Goal: Task Accomplishment & Management: Complete application form

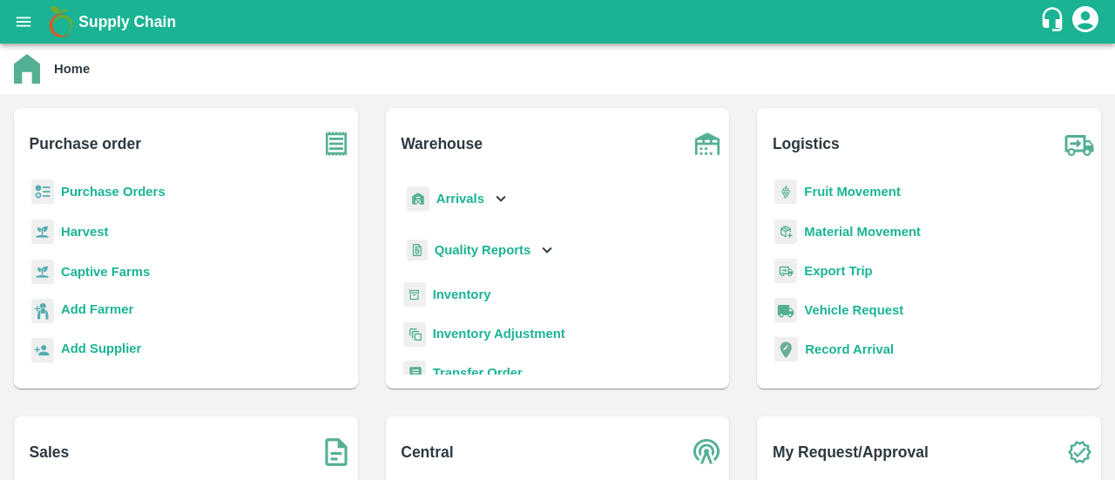
click at [135, 189] on b "Purchase Orders" at bounding box center [113, 192] width 104 height 14
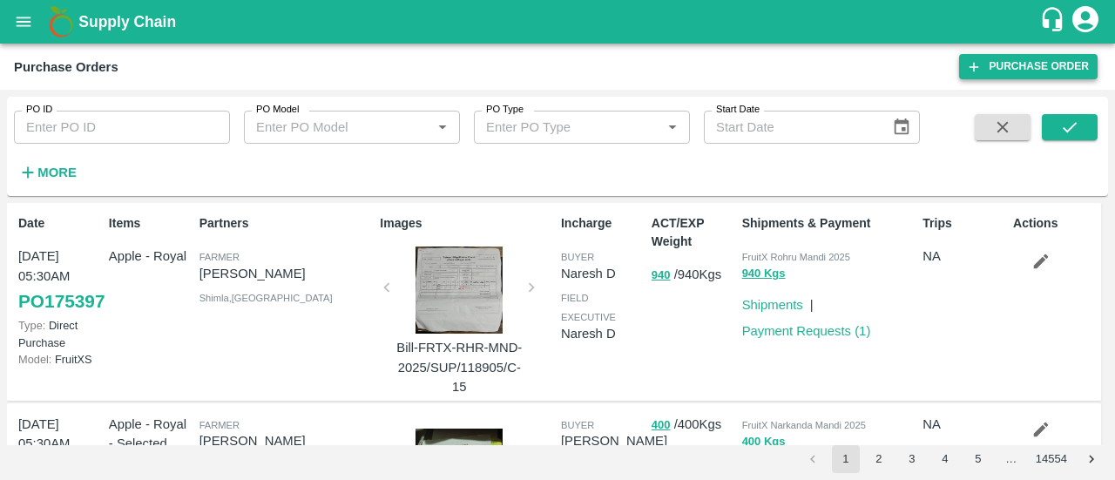
click at [1001, 74] on link "Purchase Order" at bounding box center [1028, 66] width 138 height 25
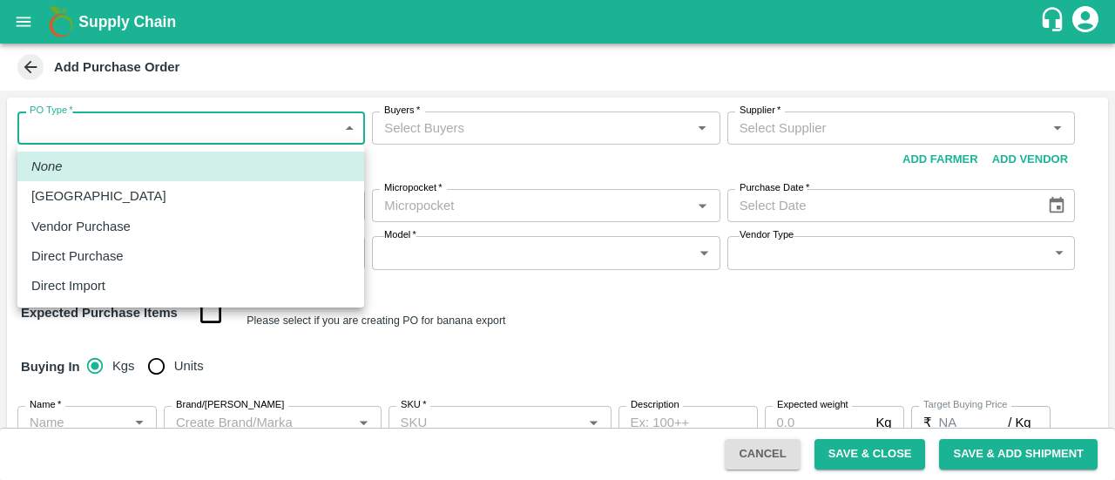
click at [140, 127] on body "Supply Chain Add Purchase Order PO Type   * ​ PO Type Buyers   * Buyers   * Sup…" at bounding box center [557, 240] width 1115 height 480
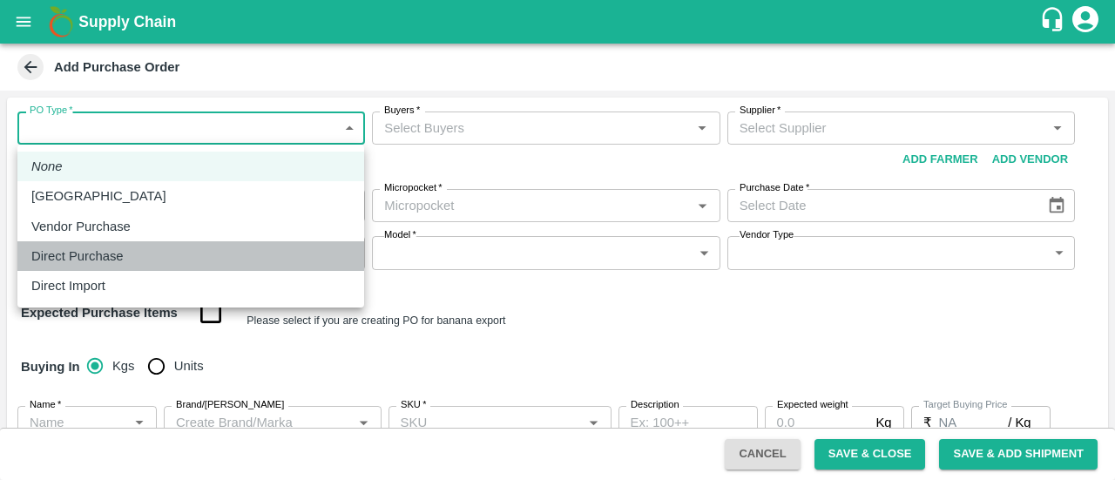
click at [91, 248] on p "Direct Purchase" at bounding box center [77, 255] width 92 height 19
type input "3"
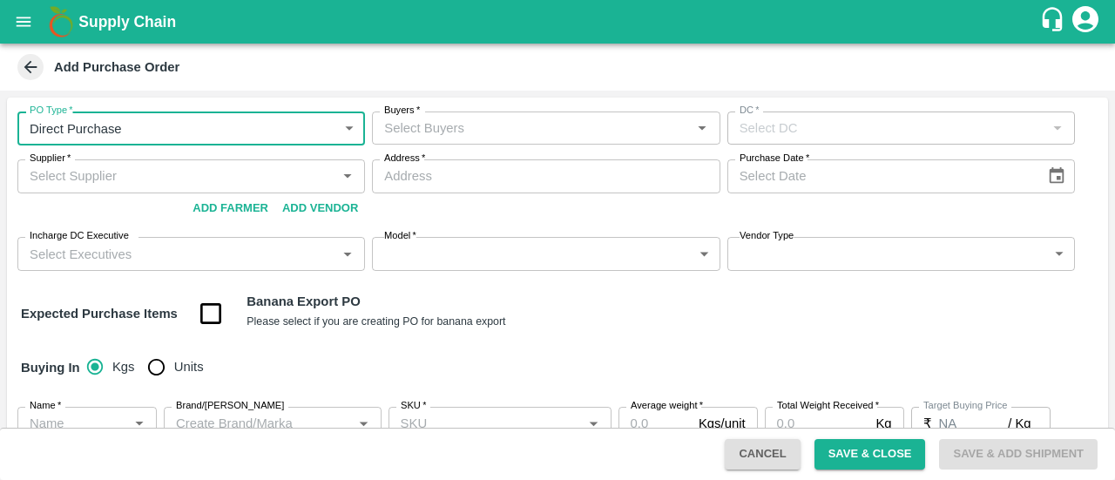
click at [461, 126] on input "Buyers   *" at bounding box center [531, 128] width 308 height 23
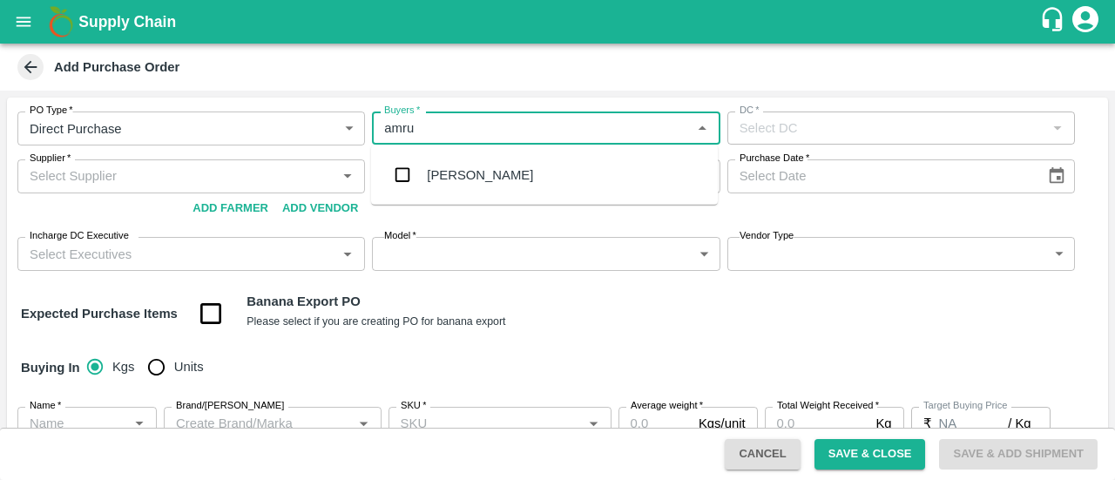
type input "[PERSON_NAME]"
click at [413, 176] on input "checkbox" at bounding box center [402, 175] width 35 height 35
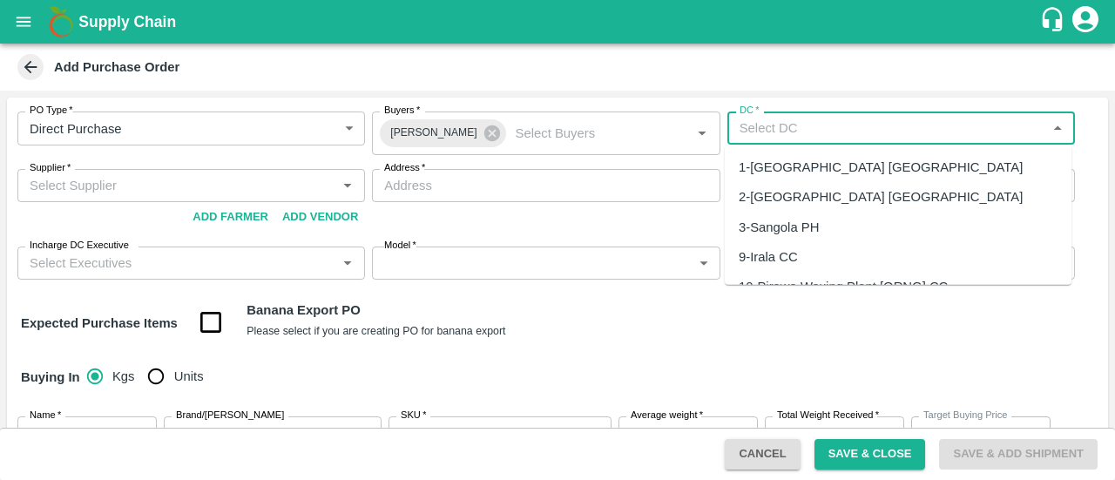
click at [826, 134] on input "DC   *" at bounding box center [886, 128] width 308 height 23
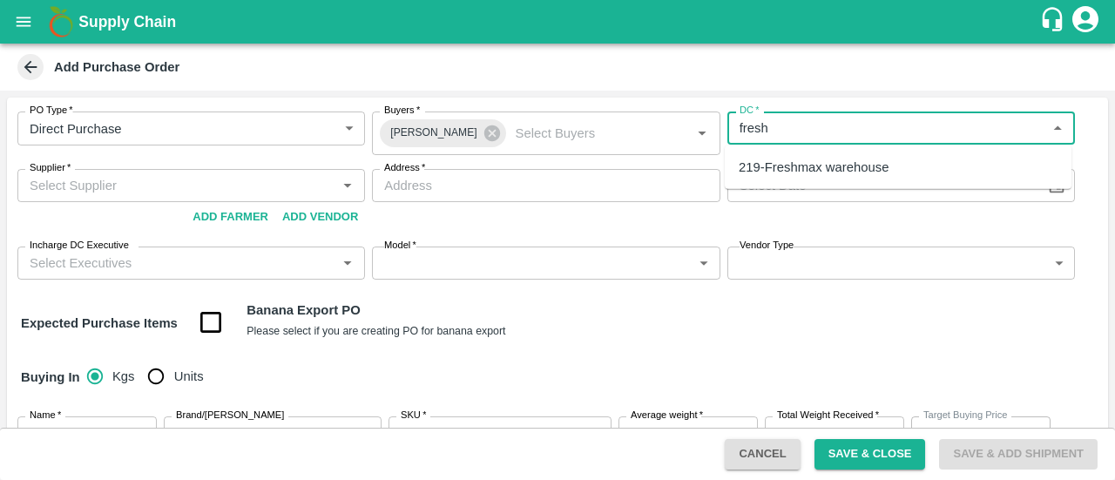
click at [798, 165] on div "219-Freshmax warehouse" at bounding box center [813, 167] width 150 height 19
type input "219-Freshmax warehouse"
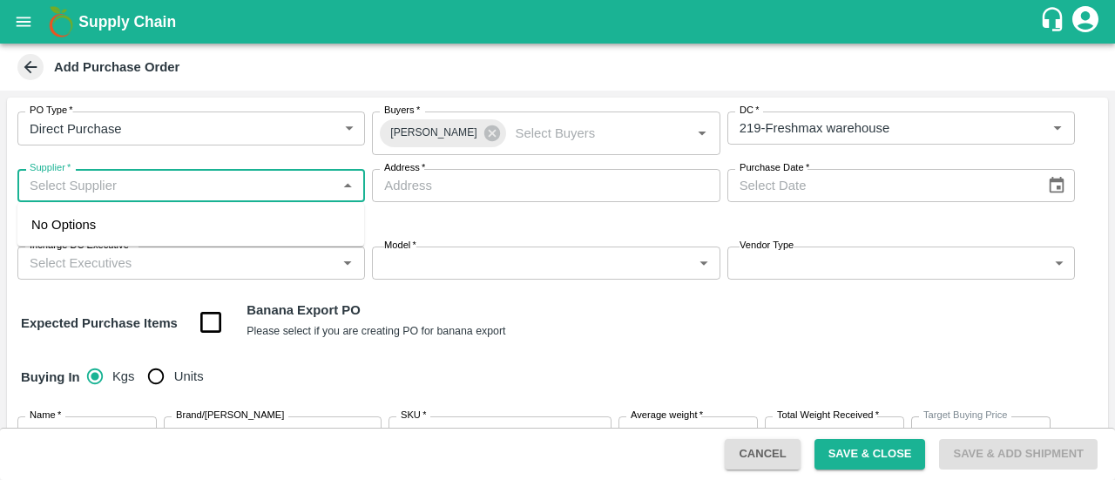
click at [233, 192] on input "Supplier   *" at bounding box center [177, 185] width 308 height 23
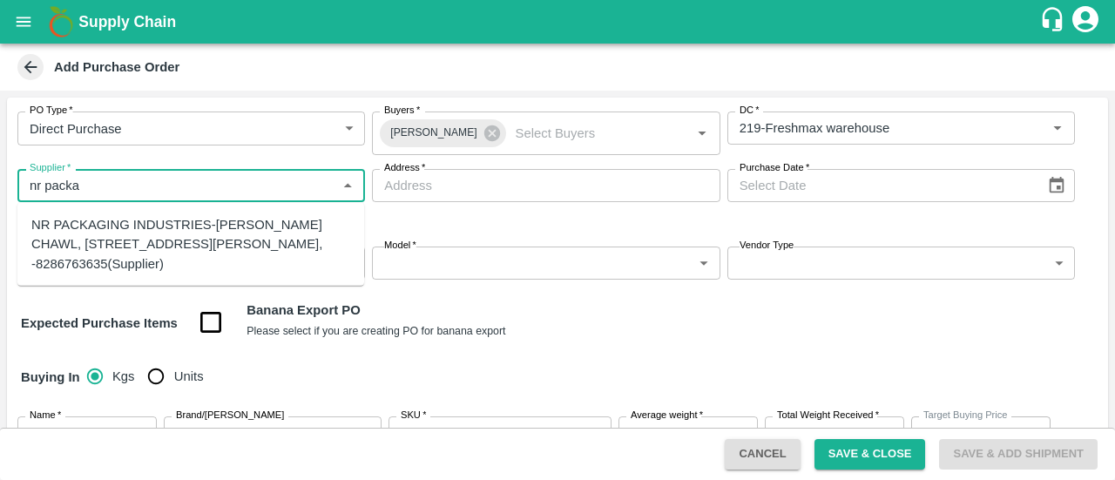
click at [161, 243] on div "NR PACKAGING INDUSTRIES-PANCHASHIL CHAWL, ROOM NO 2/31, NEAR ARUN VARMA CLINIC,…" at bounding box center [190, 244] width 319 height 58
type input "NR PACKAGING INDUSTRIES-PANCHASHIL CHAWL, ROOM NO 2/31, NEAR ARUN VARMA CLINIC,…"
type input "PANCHASHIL CHAWL, ROOM NO 2/31, NEAR ARUN VARMA CLINIC, SUNDAR BAUG, INDIRA NAG…"
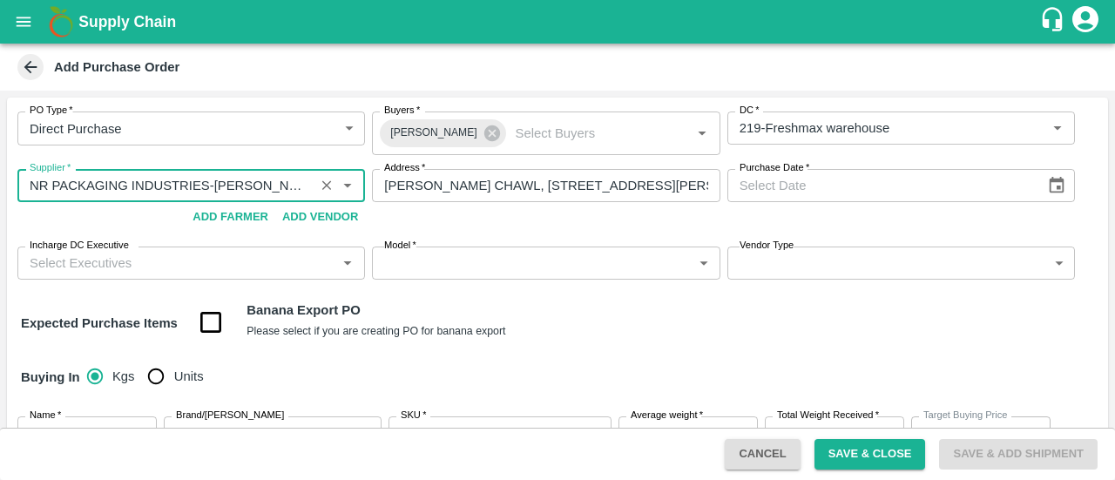
type input "NR PACKAGING INDUSTRIES-PANCHASHIL CHAWL, ROOM NO 2/31, NEAR ARUN VARMA CLINIC,…"
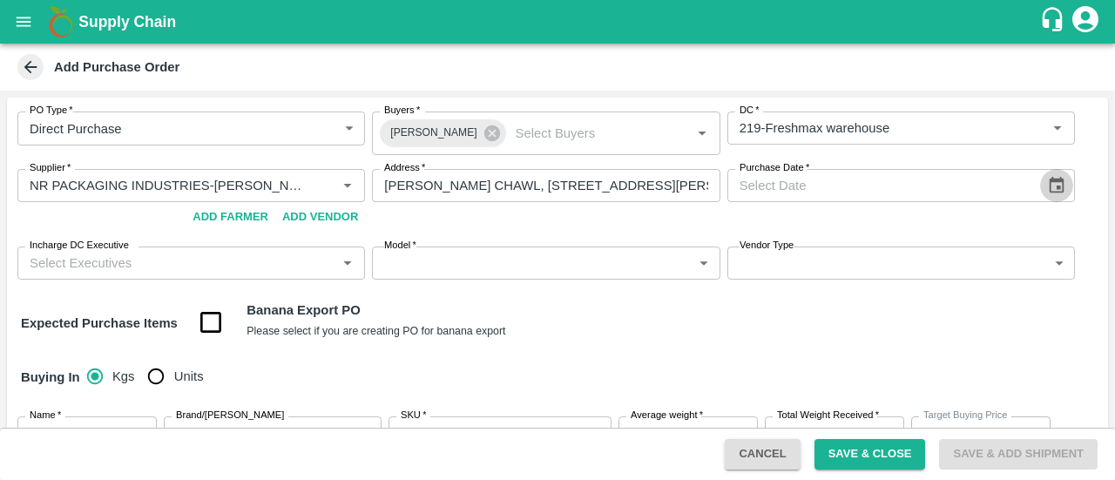
click at [1047, 194] on icon "Choose date" at bounding box center [1056, 185] width 19 height 19
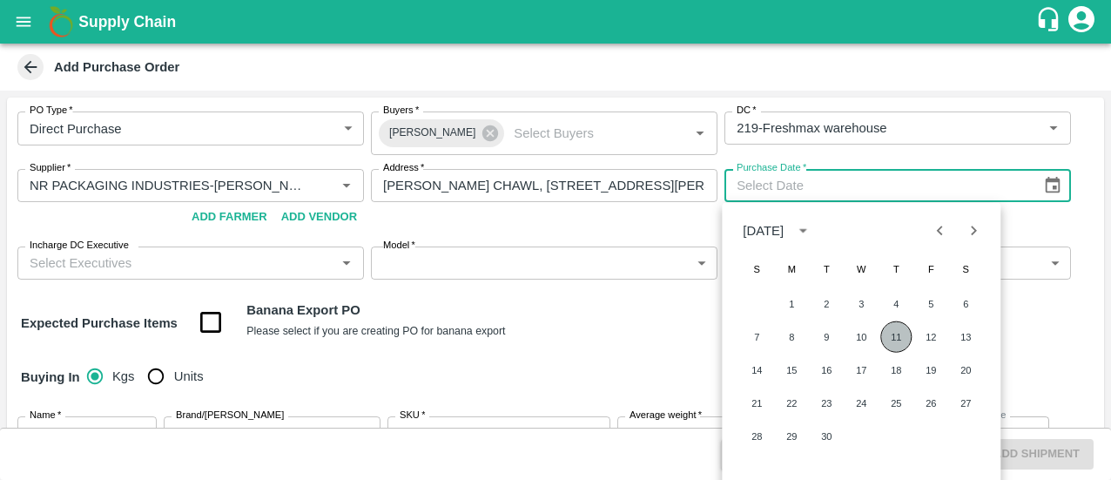
click at [887, 339] on button "11" at bounding box center [895, 336] width 31 height 31
type input "11/09/2025"
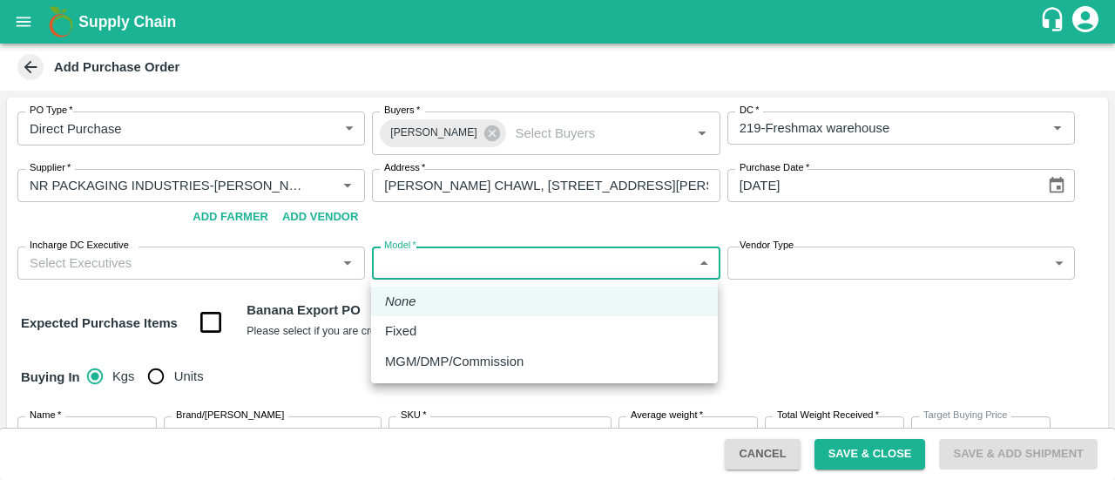
click at [448, 265] on body "Supply Chain Add Purchase Order PO Type   * Direct Purchase 3 PO Type Buyers   …" at bounding box center [557, 240] width 1115 height 480
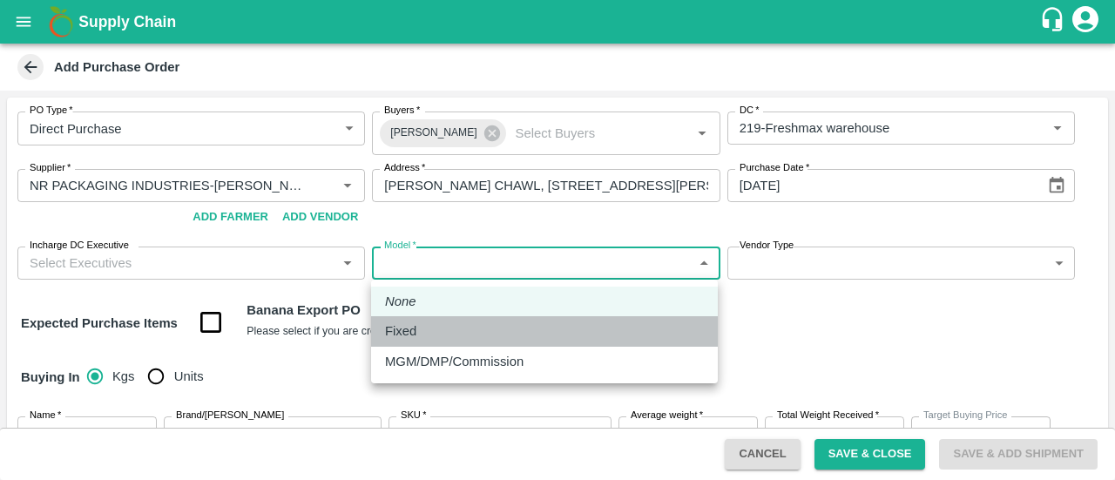
click at [425, 318] on li "Fixed" at bounding box center [544, 331] width 347 height 30
type input "Fixed"
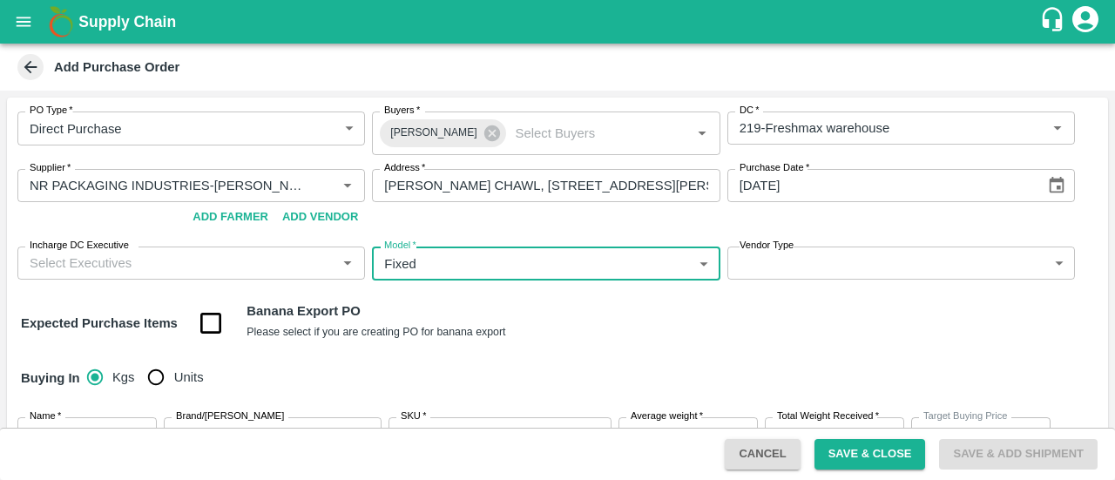
click at [826, 251] on body "Supply Chain Add Purchase Order PO Type   * Direct Purchase 3 PO Type Buyers   …" at bounding box center [557, 240] width 1115 height 480
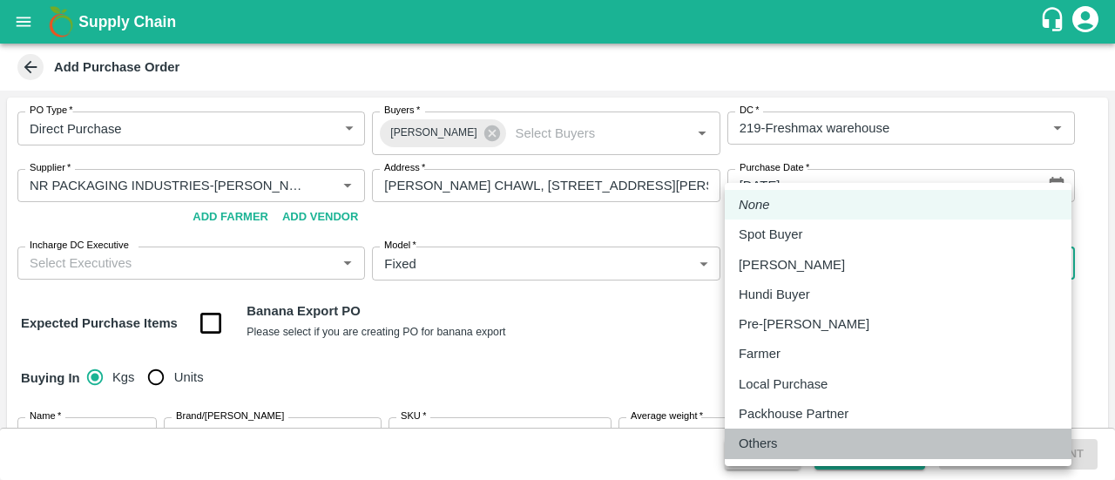
click at [759, 442] on p "Others" at bounding box center [757, 443] width 39 height 19
type input "OTHER"
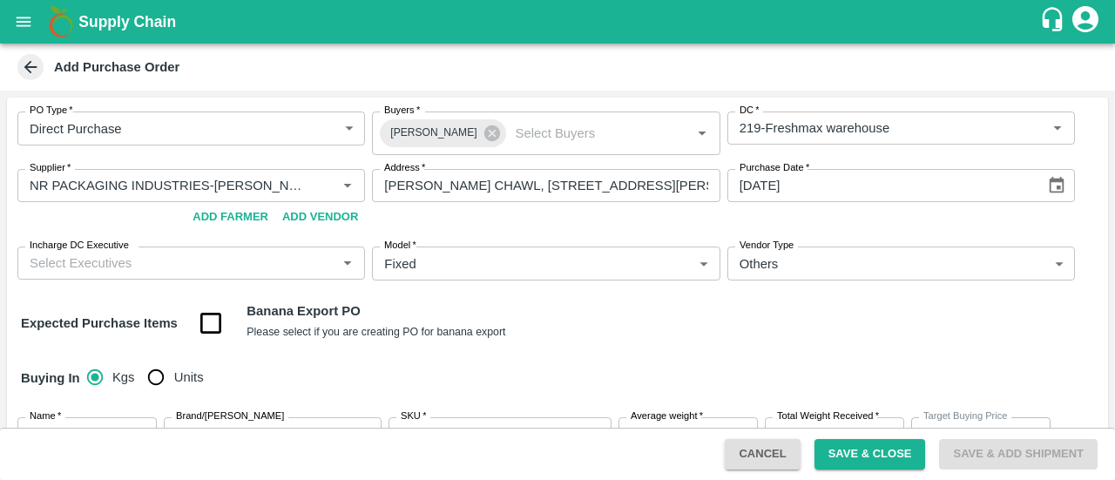
click at [584, 356] on div "Buying In Kgs Units" at bounding box center [557, 378] width 1101 height 51
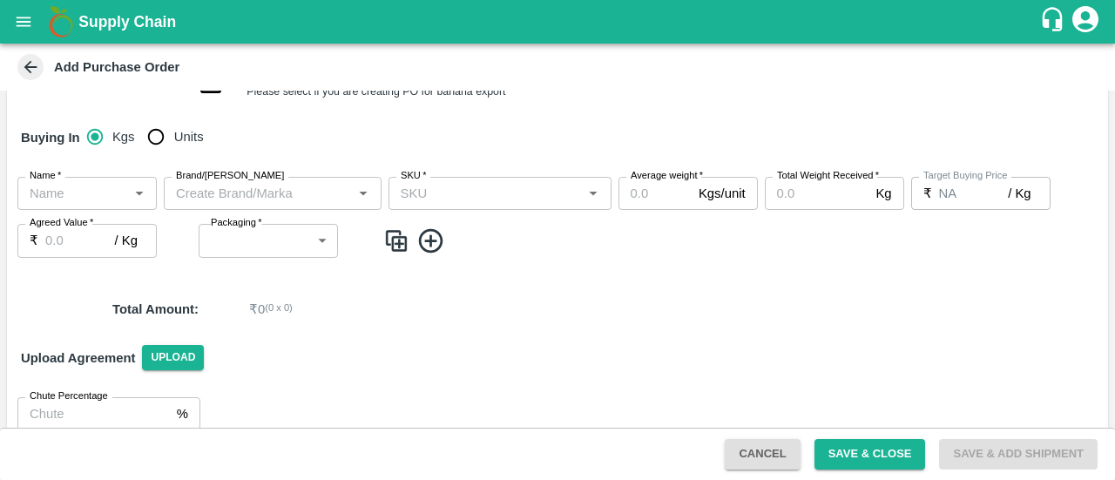
scroll to position [242, 0]
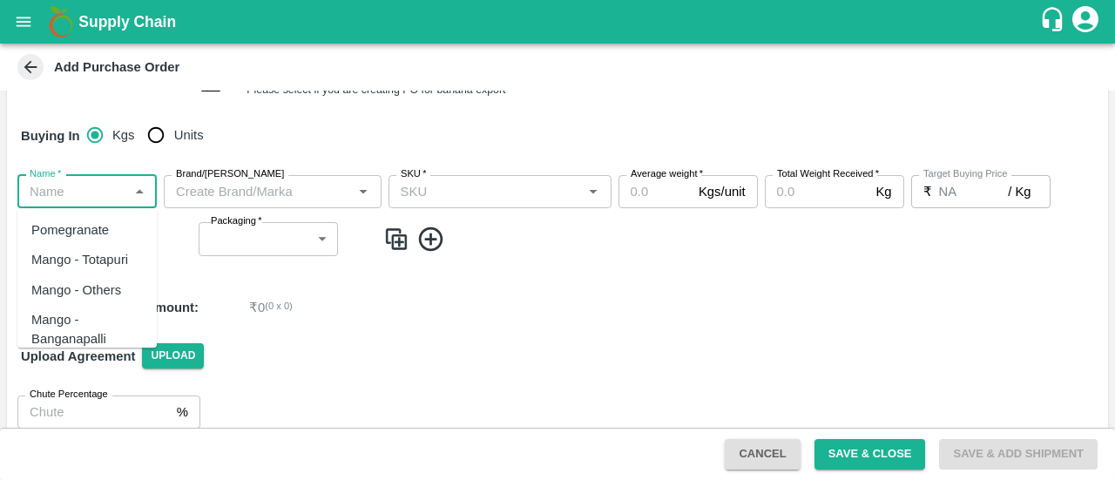
click at [52, 192] on input "Name   *" at bounding box center [73, 191] width 100 height 23
click at [64, 280] on div "Pomegranate Export" at bounding box center [86, 270] width 111 height 39
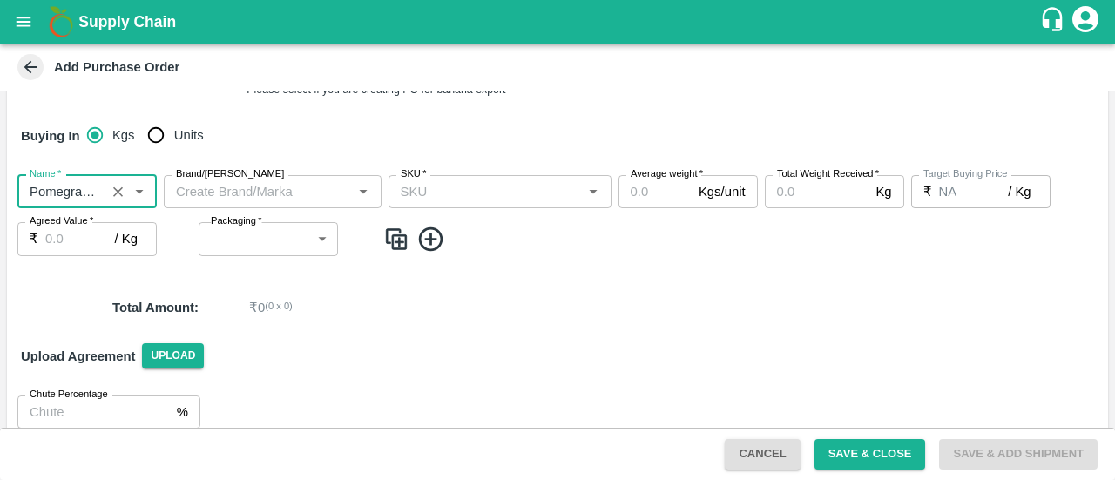
type input "Pomegranate Export"
click at [300, 185] on input "Brand/Marka" at bounding box center [258, 191] width 179 height 23
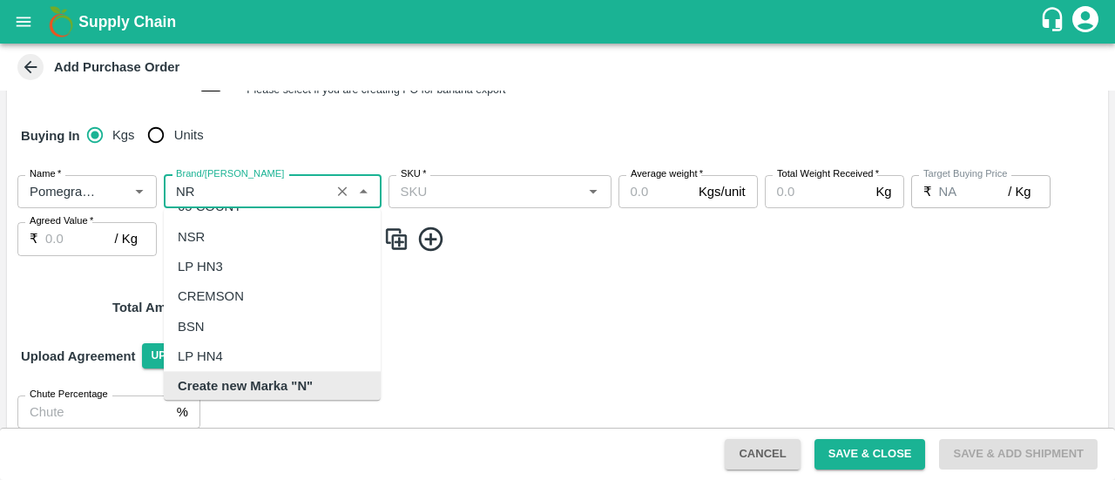
scroll to position [0, 0]
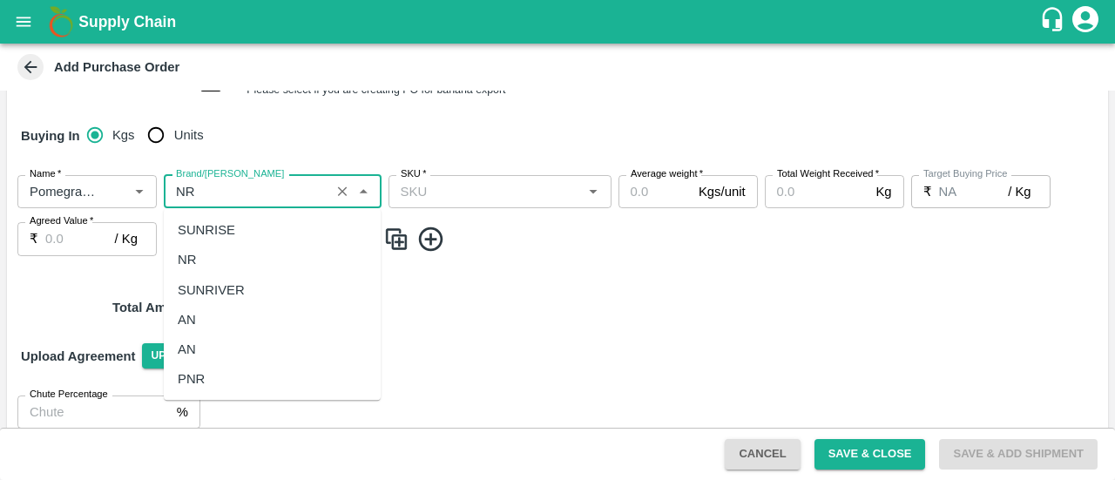
click at [203, 253] on div "NR" at bounding box center [272, 261] width 217 height 30
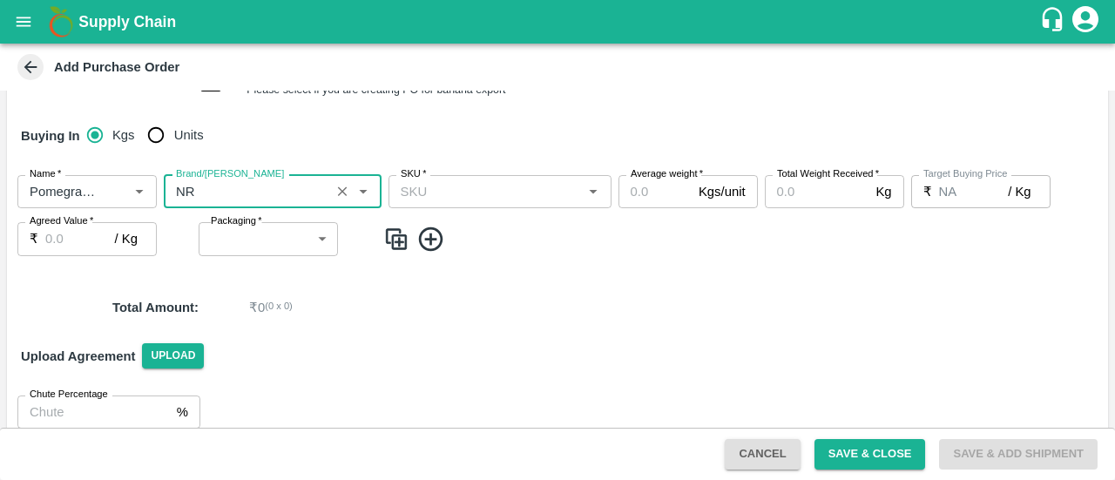
type input "NR"
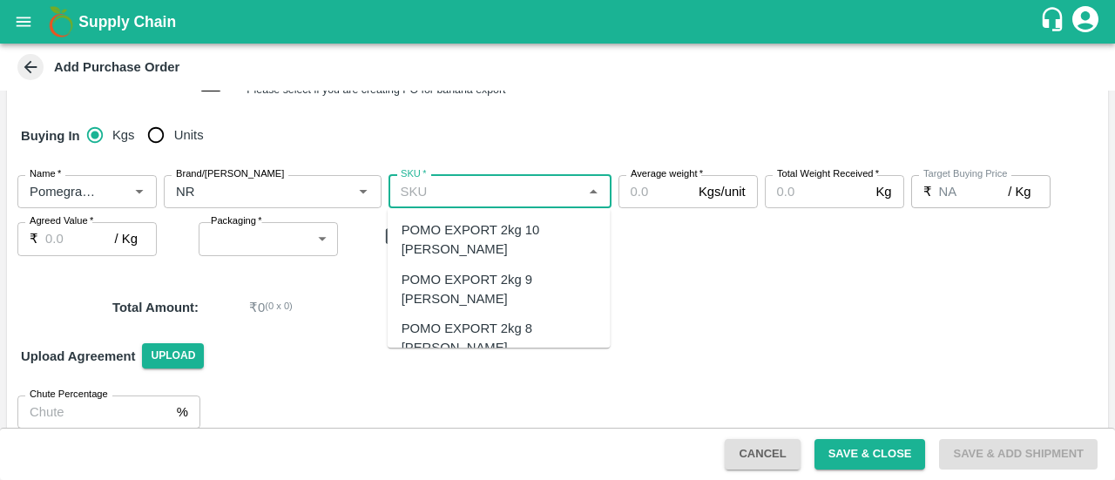
click at [473, 192] on input "SKU   *" at bounding box center [486, 191] width 184 height 23
click at [534, 229] on div "POMO EXPORT 2kg 10 DANA" at bounding box center [498, 239] width 195 height 39
type input "POMO EXPORT 2kg 10 DANA"
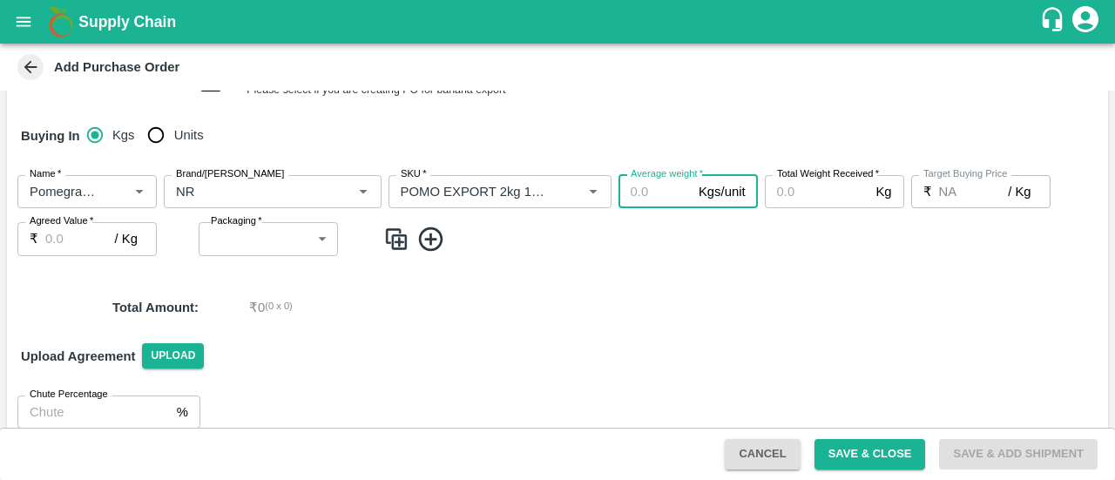
click at [641, 201] on input "Average weight   *" at bounding box center [654, 191] width 73 height 33
type input "1.8"
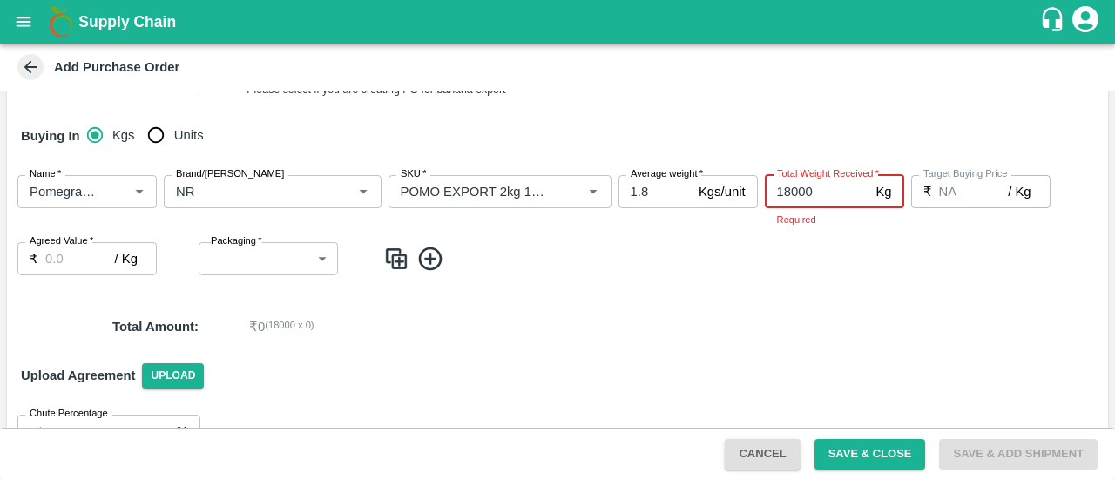
type input "18000"
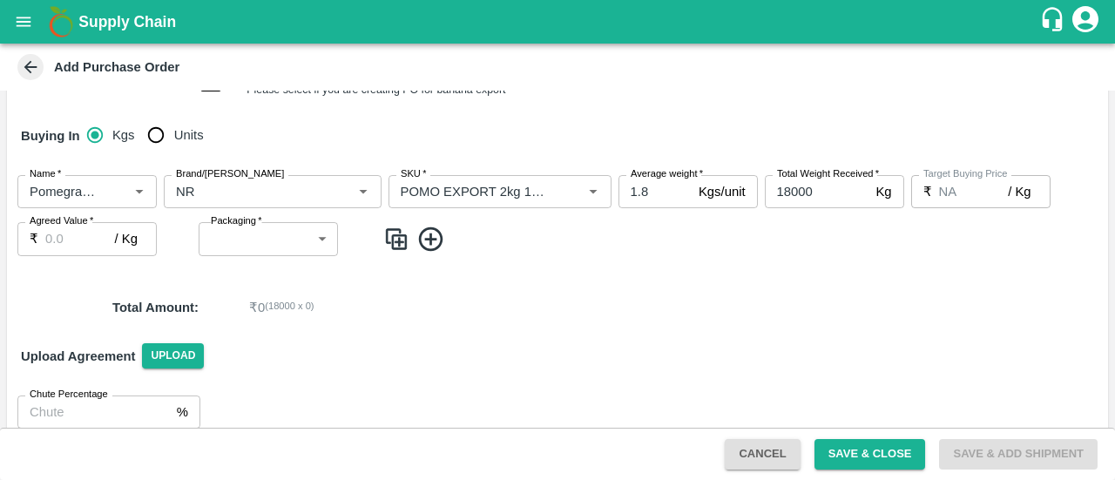
click at [791, 267] on div "Name   * Name   * Brand/Marka Brand/Marka SKU   * SKU   * Average weight   * 1.…" at bounding box center [557, 215] width 1101 height 109
click at [51, 241] on input "Agreed Value   *" at bounding box center [80, 238] width 70 height 33
type input "128"
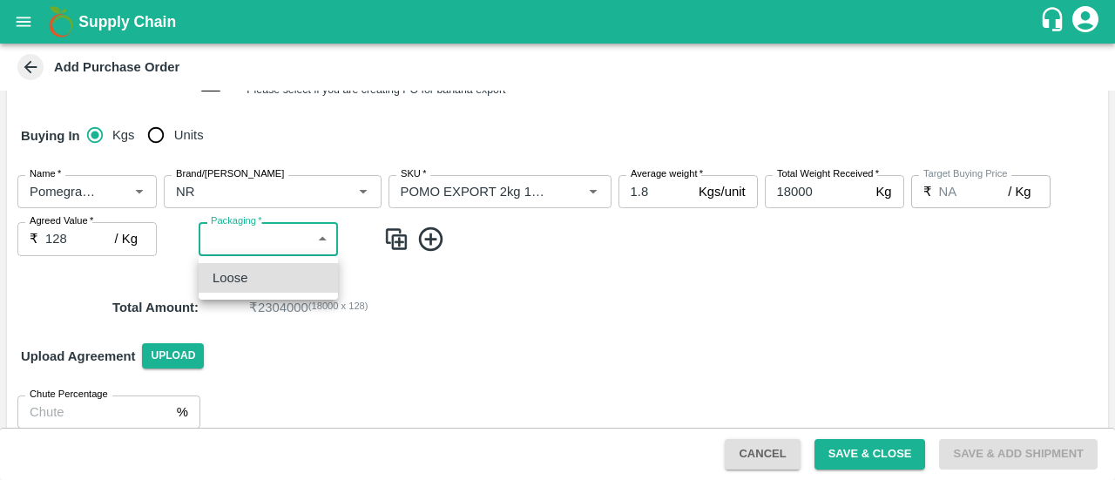
click at [232, 229] on body "Supply Chain Add Purchase Order PO Type   * Direct Purchase 3 PO Type Buyers   …" at bounding box center [557, 240] width 1115 height 480
click at [235, 286] on p "Loose" at bounding box center [229, 277] width 35 height 19
type input "258"
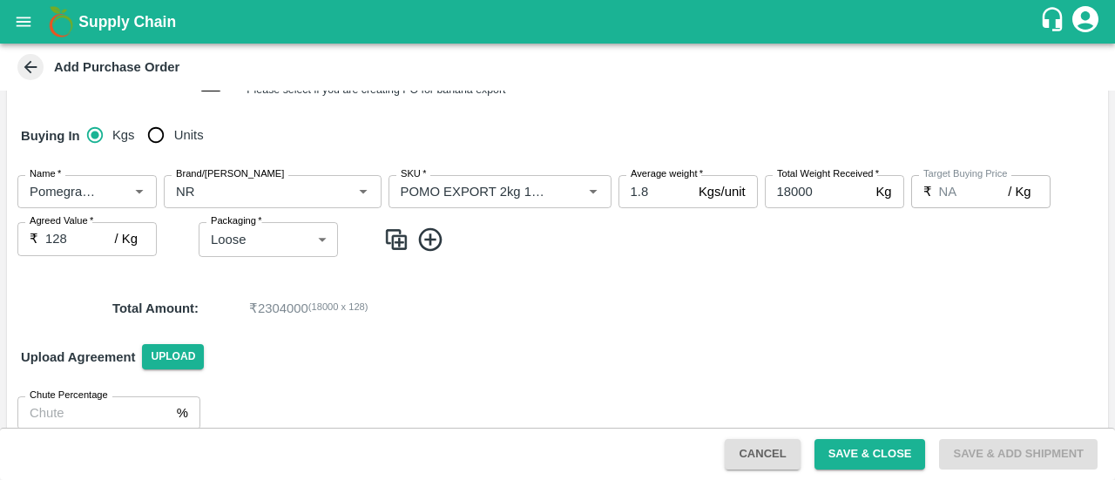
click at [401, 348] on div "Upload Agreement Upload" at bounding box center [557, 357] width 1101 height 51
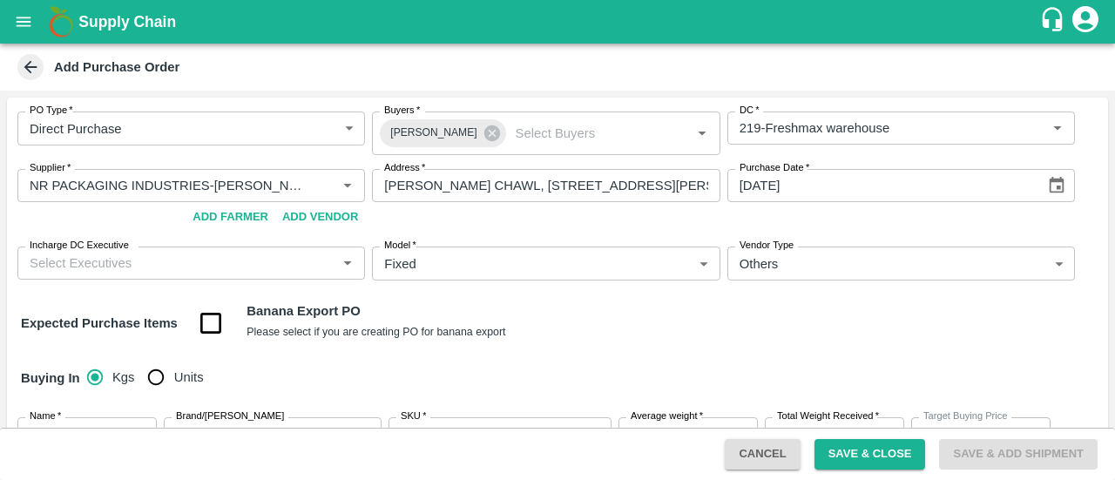
scroll to position [264, 0]
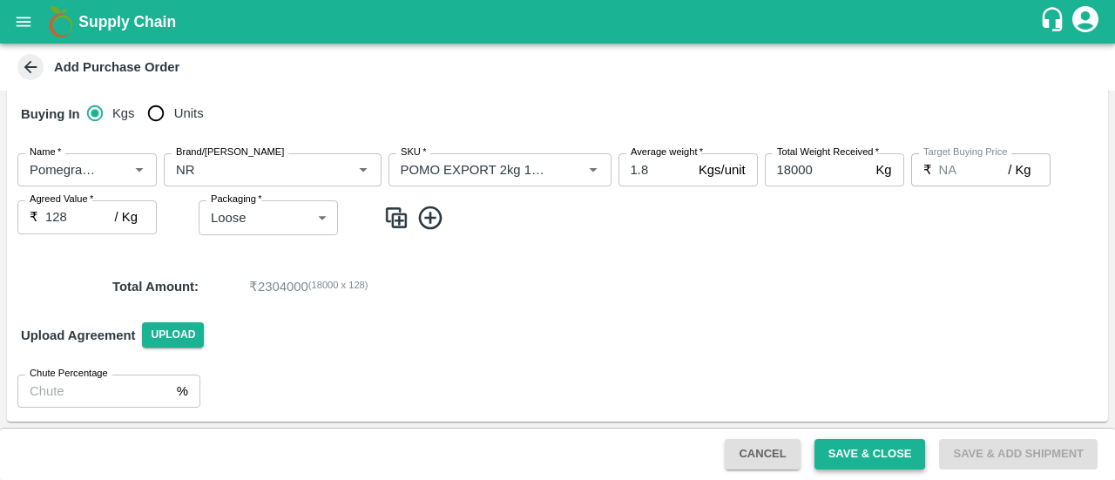
click at [838, 457] on button "Save & Close" at bounding box center [869, 454] width 111 height 30
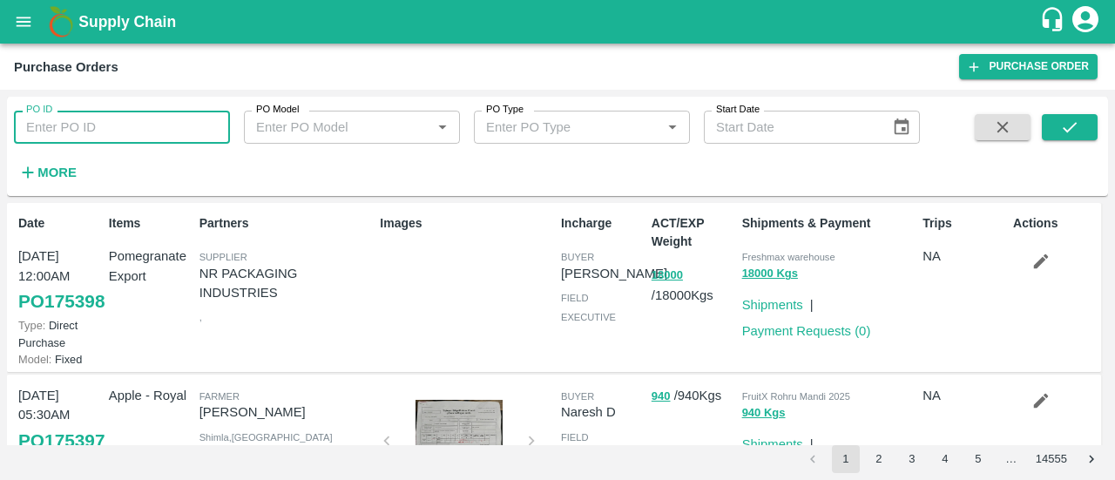
click at [103, 126] on input "PO ID" at bounding box center [122, 127] width 216 height 33
paste input "164374"
type input "164374"
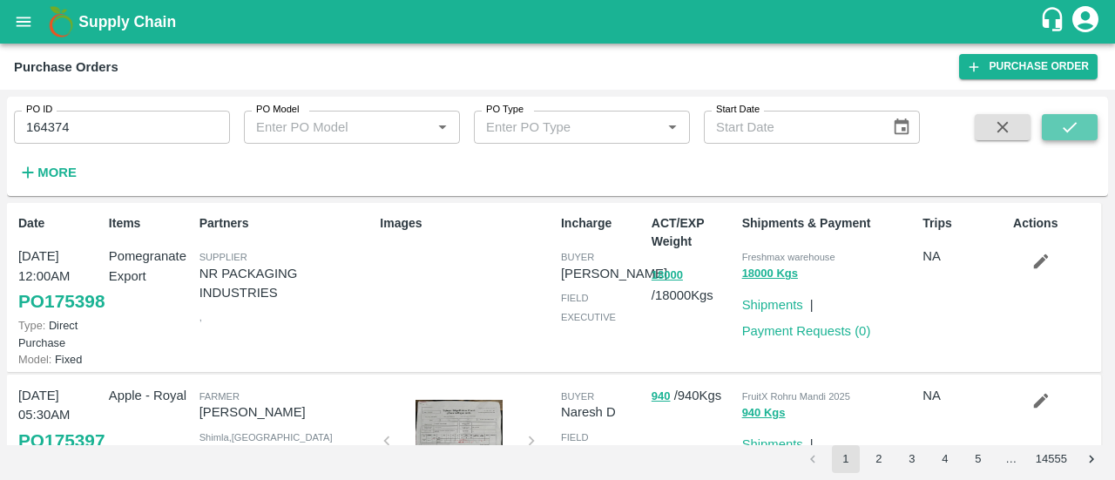
click at [1064, 126] on icon "submit" at bounding box center [1069, 127] width 19 height 19
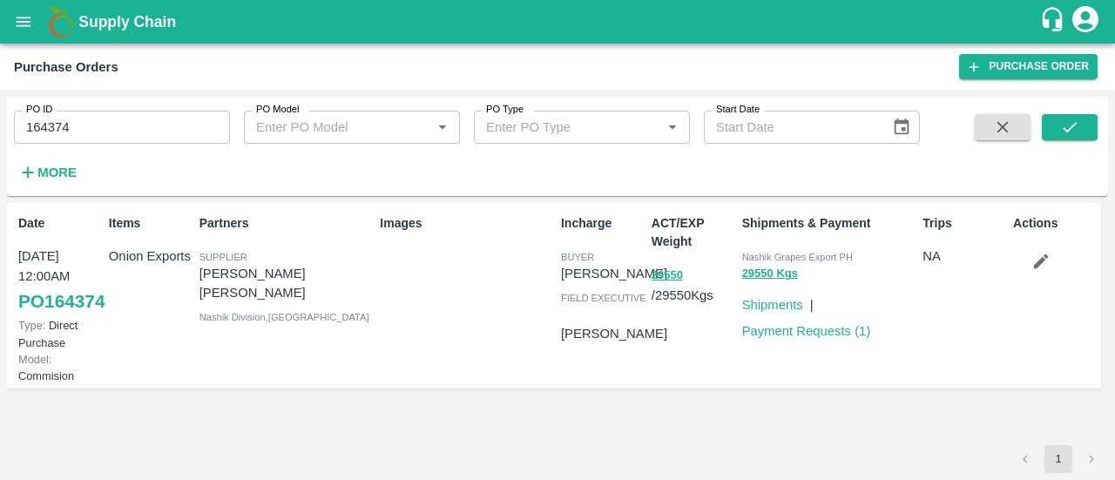
click at [38, 317] on link "PO 164374" at bounding box center [61, 301] width 86 height 31
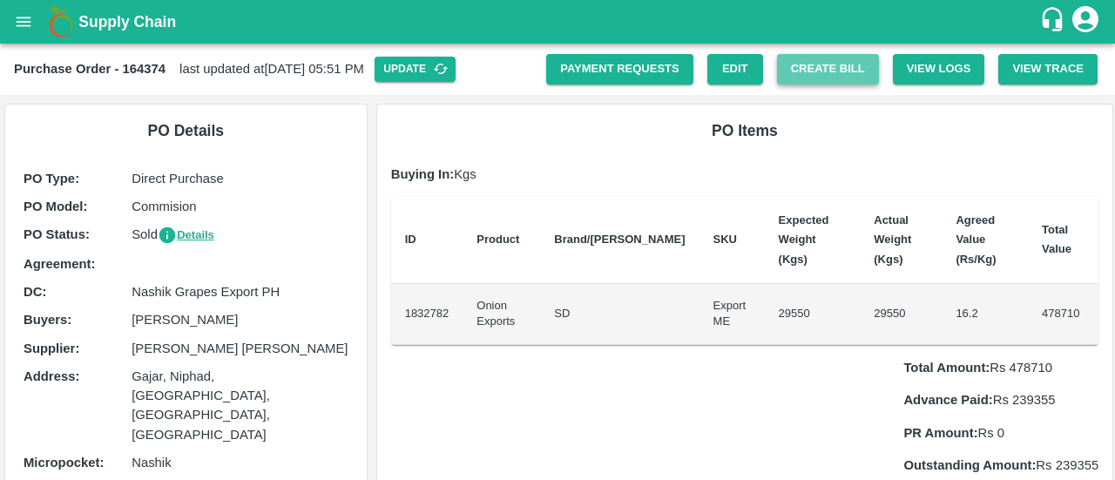
click at [838, 65] on button "Create Bill" at bounding box center [828, 69] width 102 height 30
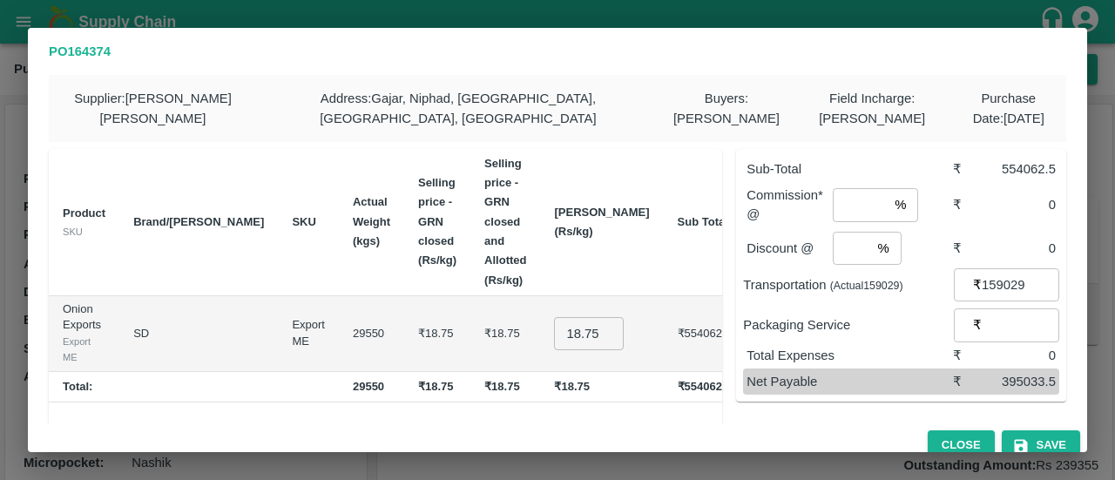
click at [581, 317] on input "18.75" at bounding box center [589, 333] width 70 height 33
type input "1"
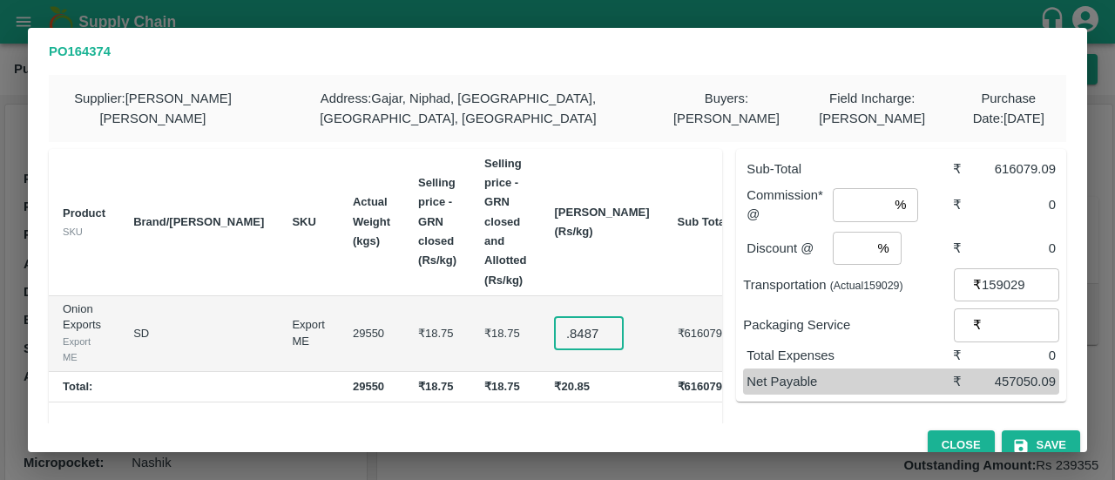
type input "20.8487"
click at [637, 373] on div "Product SKU Brand/Marka SKU Actual Weight (kgs) Selling price - GRN closed (Rs/…" at bounding box center [385, 323] width 673 height 348
click at [834, 216] on input "number" at bounding box center [859, 204] width 55 height 33
type input "5"
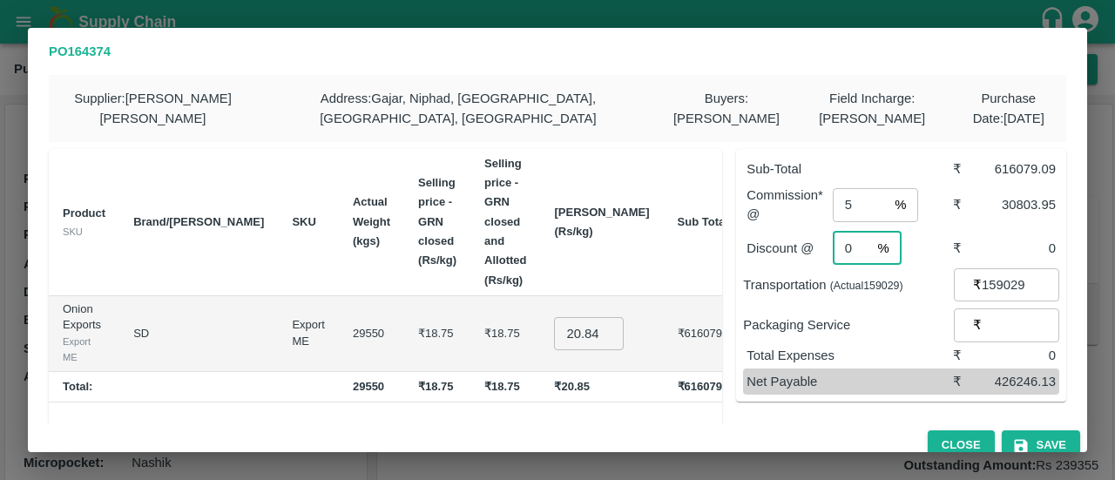
type input "0"
paste input "7523"
type input "175239"
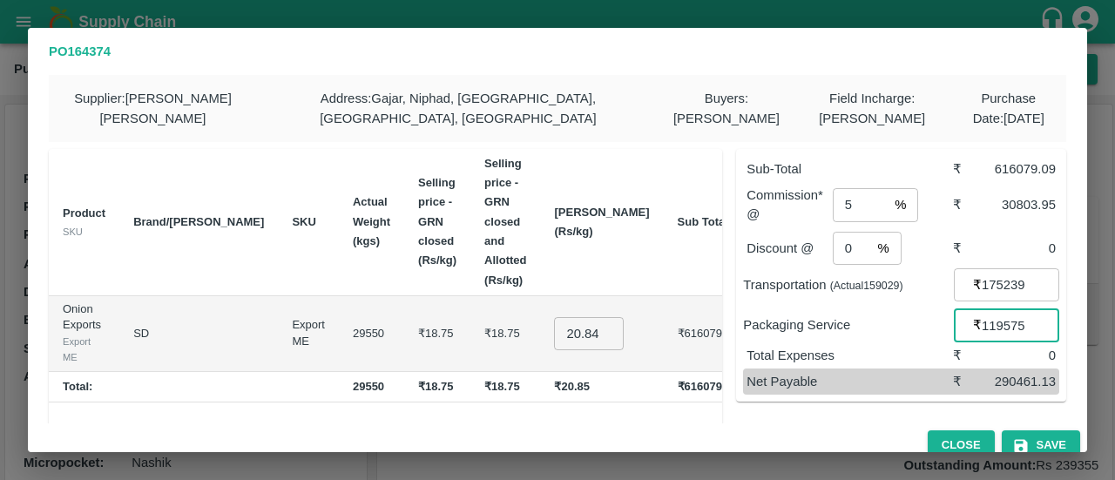
type input "119575"
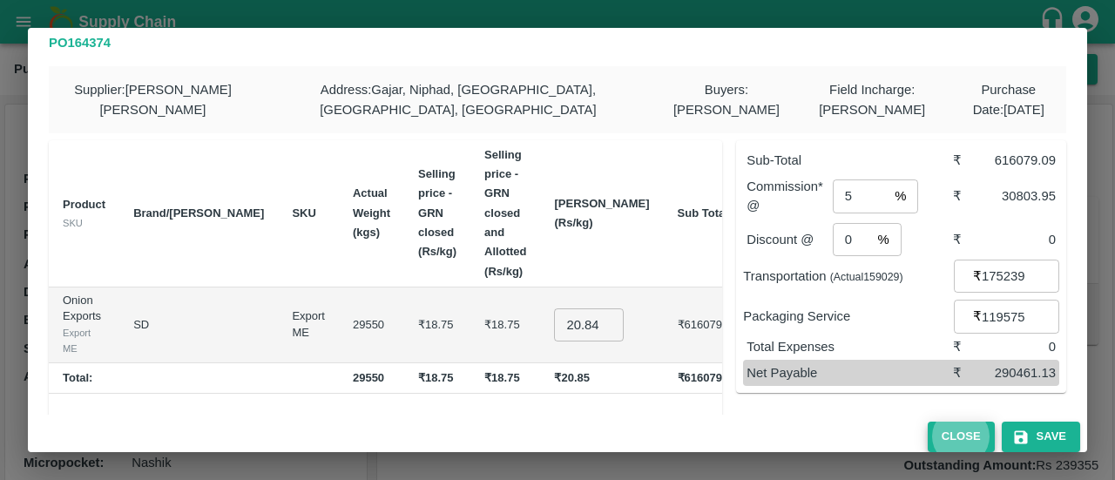
scroll to position [91, 0]
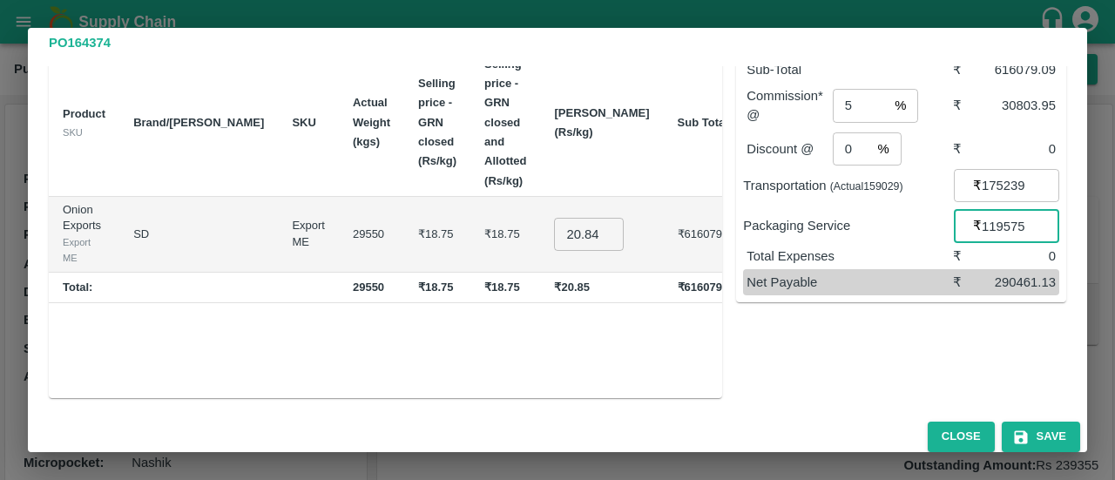
click at [1015, 227] on input "119575" at bounding box center [1020, 225] width 78 height 33
type input "119575.13"
click at [916, 388] on div "Sub-Total ₹ 616079.09 Commission* @ 5 % ​ ₹ 30803.95 Discount @ 0 % ​ ₹ 0 Trans…" at bounding box center [894, 217] width 344 height 362
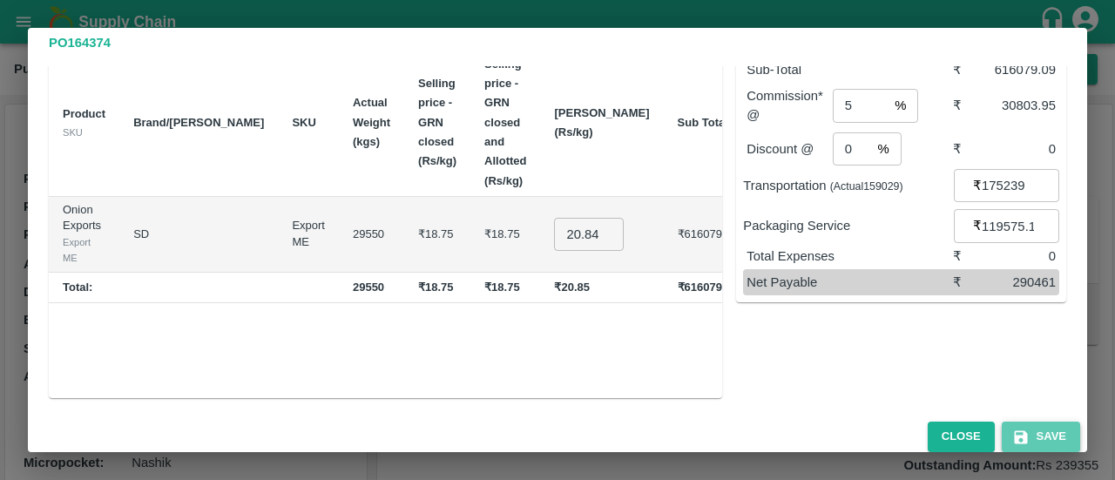
click at [1028, 434] on button "Save" at bounding box center [1040, 436] width 78 height 30
drag, startPoint x: 118, startPoint y: 48, endPoint x: 47, endPoint y: 60, distance: 71.6
click at [47, 60] on h2 "PO 164374" at bounding box center [557, 42] width 1059 height 47
copy b "PO 164374"
